Goal: Book appointment/travel/reservation

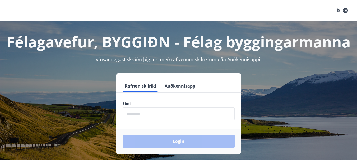
click at [140, 87] on button "Rafræn skilríki" at bounding box center [141, 86] width 36 height 13
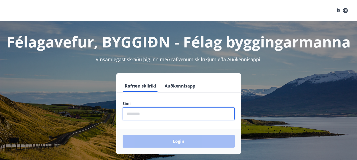
click at [144, 114] on input "phone" at bounding box center [179, 113] width 112 height 13
type input "********"
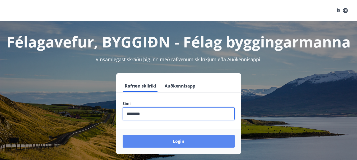
click at [206, 138] on button "Login" at bounding box center [179, 141] width 112 height 13
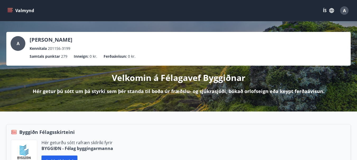
click at [10, 9] on icon "menu" at bounding box center [9, 10] width 5 height 5
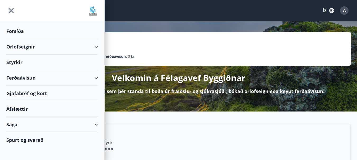
click at [23, 48] on div "Orlofseignir" at bounding box center [52, 47] width 92 height 16
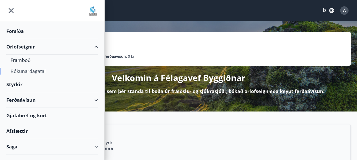
click at [28, 72] on div "Bókunardagatal" at bounding box center [52, 71] width 83 height 11
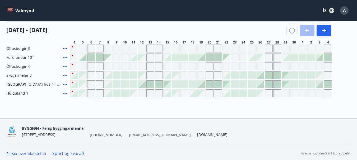
scroll to position [114, 0]
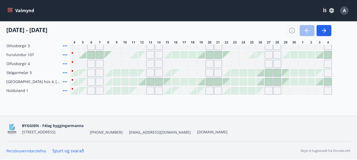
click at [10, 10] on icon "menu" at bounding box center [10, 9] width 5 height 1
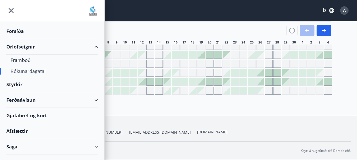
click at [17, 45] on div "Orlofseignir" at bounding box center [52, 47] width 92 height 16
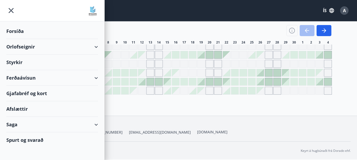
click at [28, 46] on div "Orlofseignir" at bounding box center [52, 47] width 92 height 16
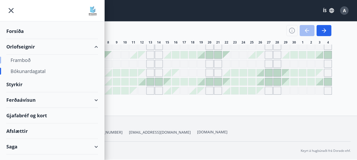
click at [23, 60] on div "Framboð" at bounding box center [52, 60] width 83 height 11
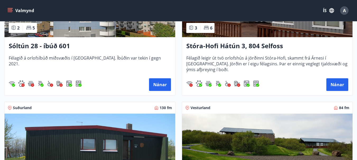
scroll to position [158, 0]
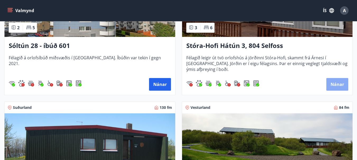
click at [335, 84] on button "Nánar" at bounding box center [337, 84] width 22 height 13
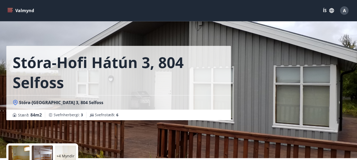
scroll to position [79, 0]
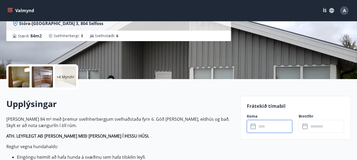
click at [263, 127] on input "text" at bounding box center [274, 126] width 35 height 13
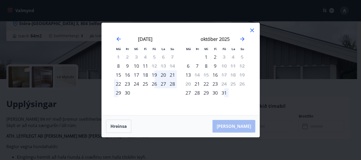
drag, startPoint x: 307, startPoint y: 35, endPoint x: 291, endPoint y: 39, distance: 16.4
click at [308, 35] on div "Má Þr Mi Fi Fö La Su Má Þr Mi Fi Fö La Su [DATE] 1 2 3 4 5 6 7 8 9 10 11 12 13 …" at bounding box center [180, 80] width 361 height 160
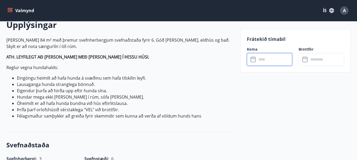
scroll to position [238, 0]
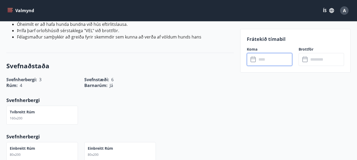
click at [225, 39] on li "Félagsmaður samþykkir að greiða fyrir skemmdir sem kunna að verða af völdum hun…" at bounding box center [125, 37] width 217 height 6
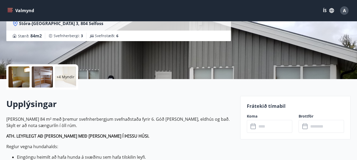
scroll to position [0, 0]
